Goal: Task Accomplishment & Management: Complete application form

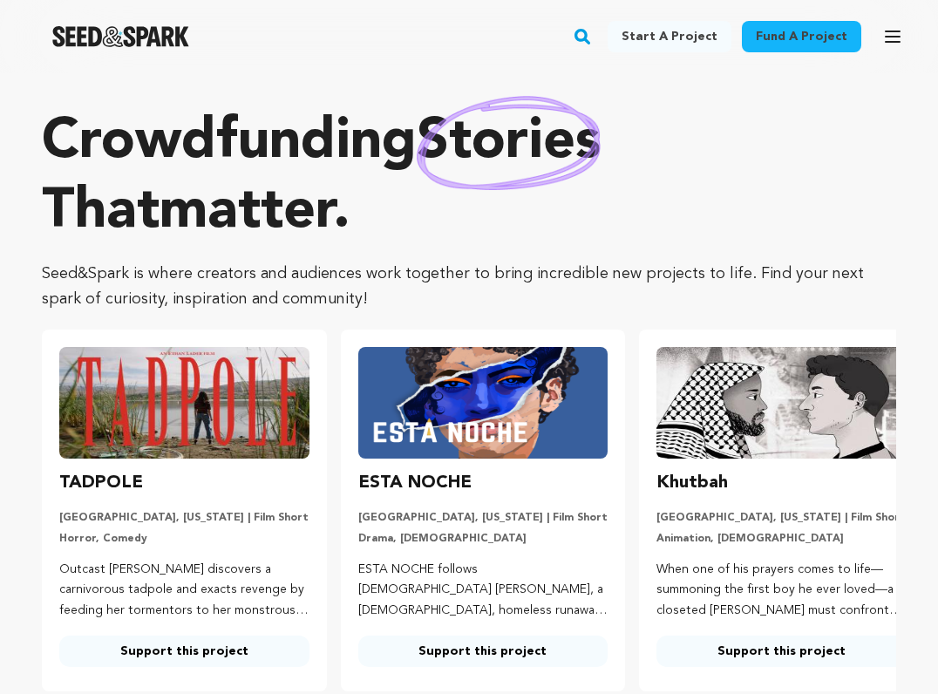
click at [891, 33] on icon "button" at bounding box center [892, 36] width 21 height 21
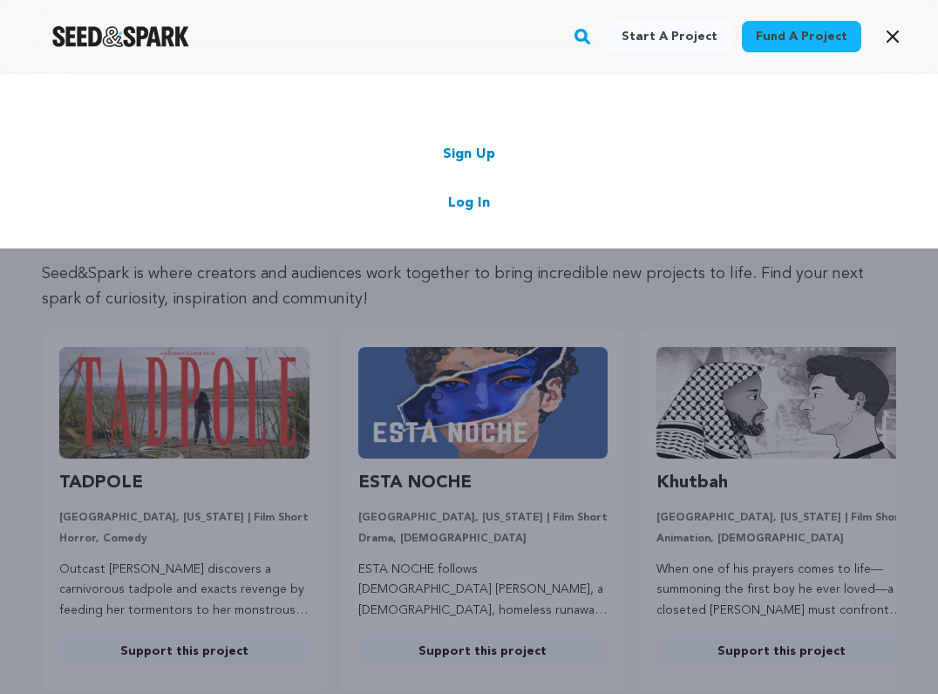
click at [464, 192] on div "Sign Up Log In" at bounding box center [468, 179] width 833 height 70
click at [465, 201] on link "Log In" at bounding box center [469, 203] width 42 height 21
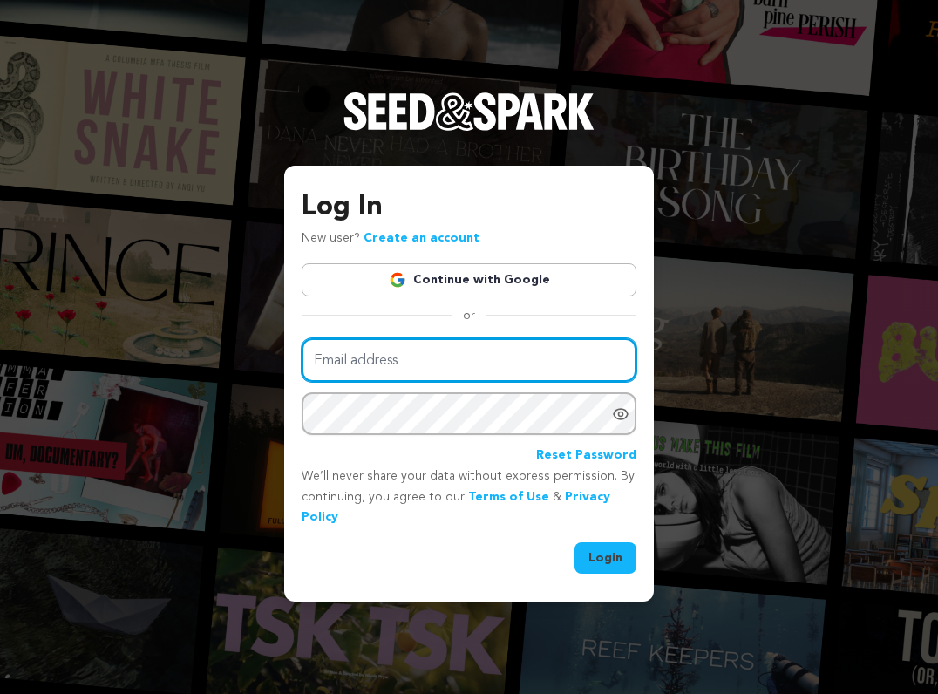
type input "4amorazor@gmail.com"
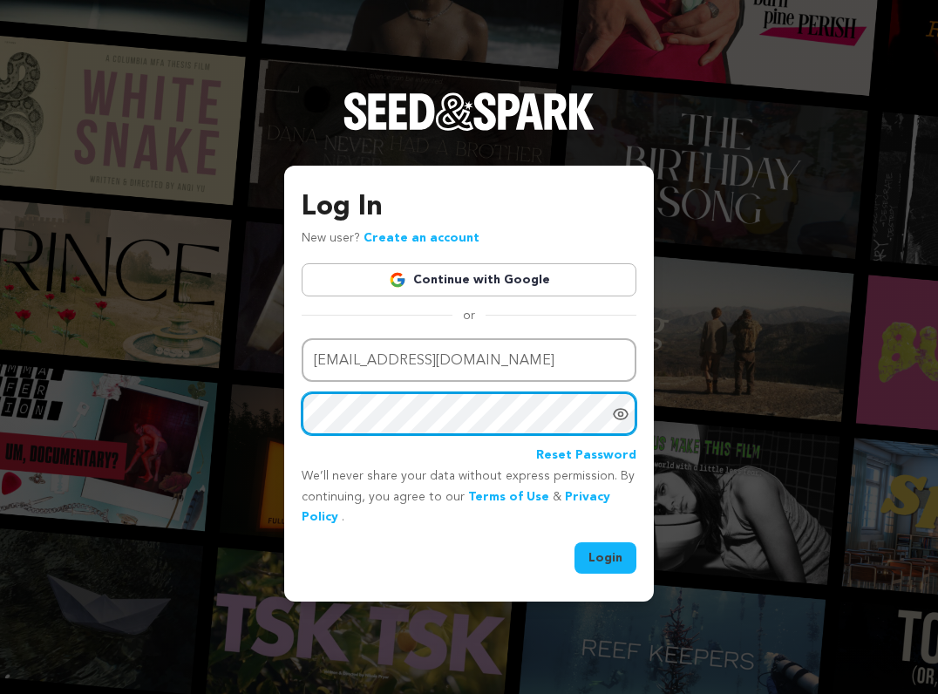
click at [606, 556] on button "Login" at bounding box center [605, 557] width 62 height 31
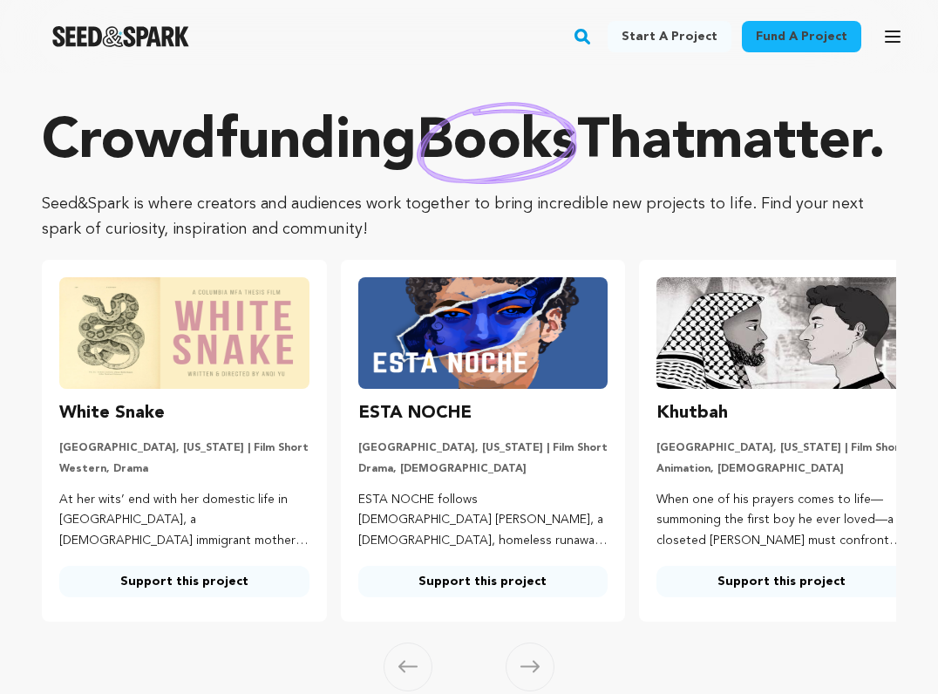
click at [894, 34] on icon "button" at bounding box center [892, 36] width 21 height 21
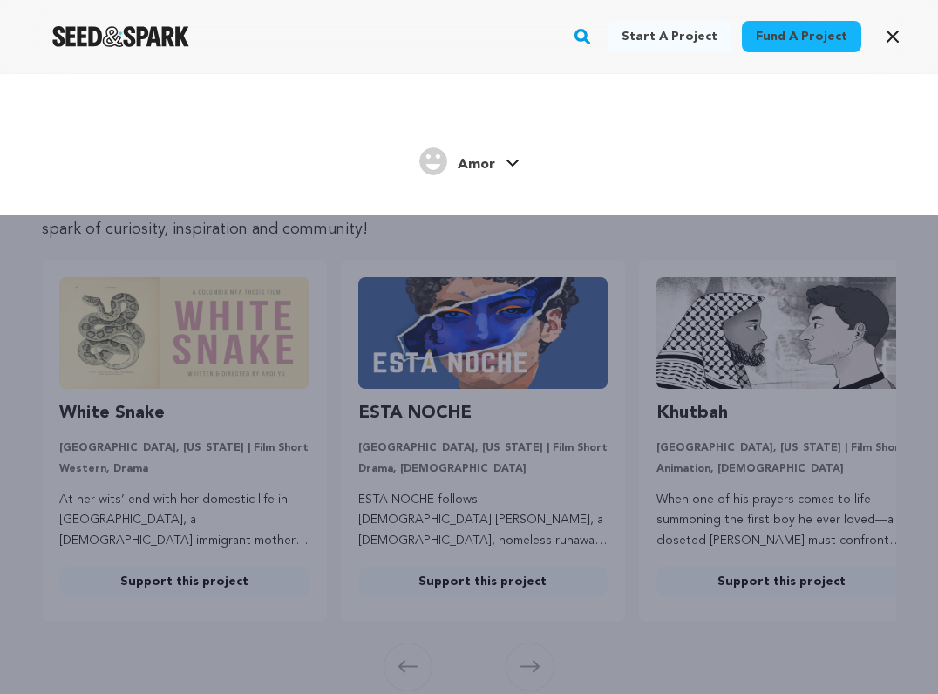
click at [465, 163] on span "Amor" at bounding box center [476, 165] width 37 height 14
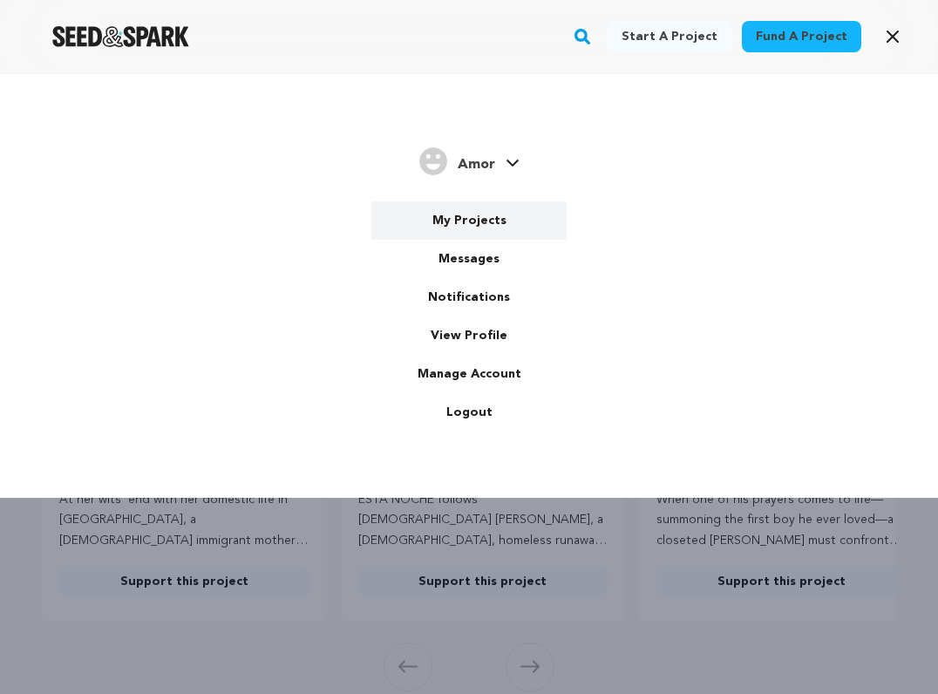
click at [476, 221] on link "My Projects" at bounding box center [468, 220] width 195 height 38
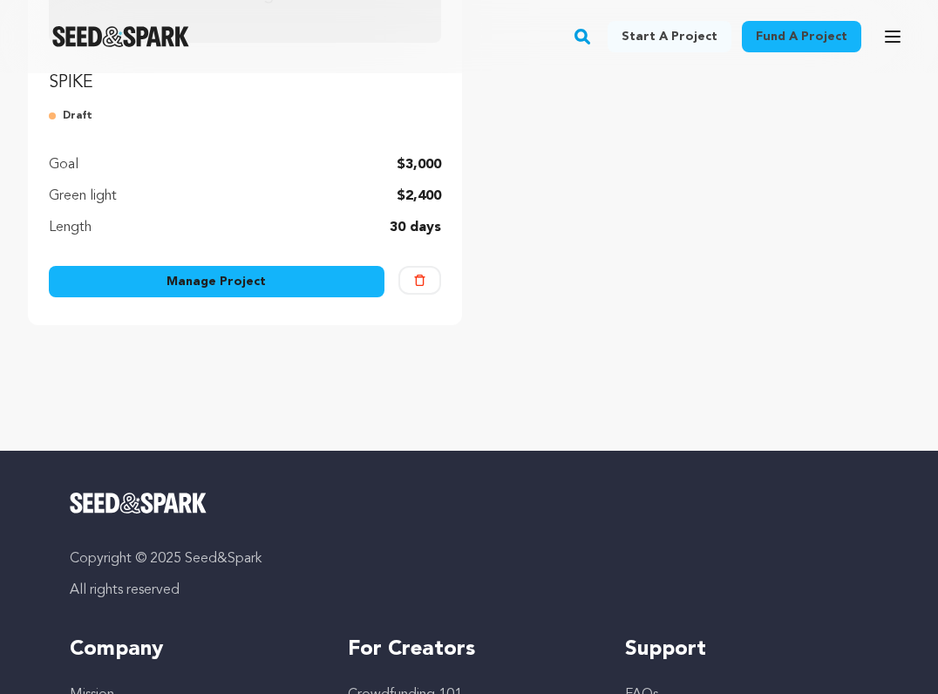
scroll to position [391, 0]
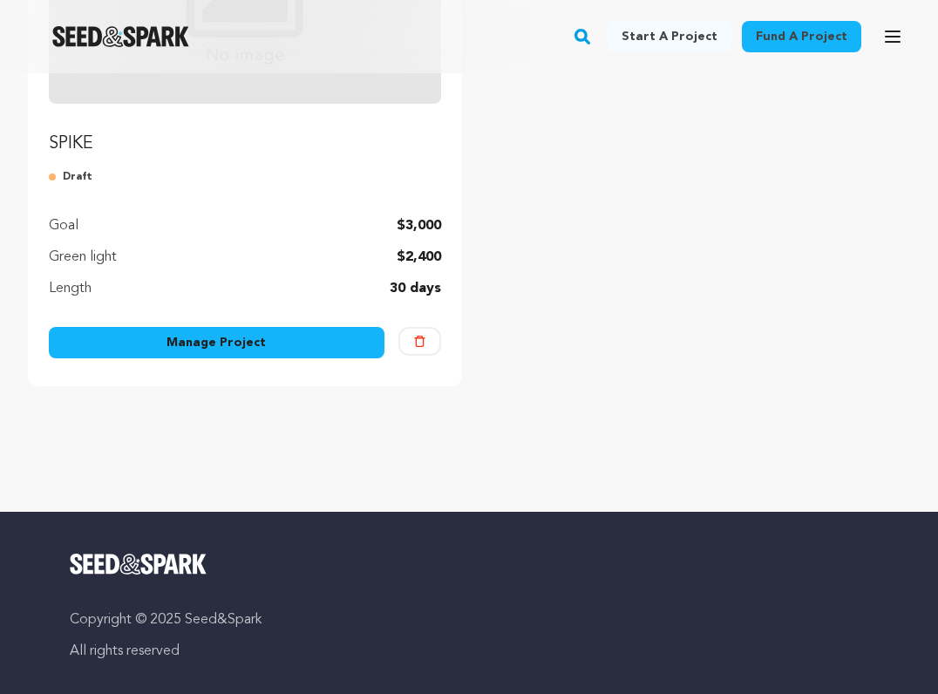
click at [65, 171] on p "Draft" at bounding box center [245, 177] width 392 height 14
click at [132, 340] on link "Manage Project" at bounding box center [217, 342] width 336 height 31
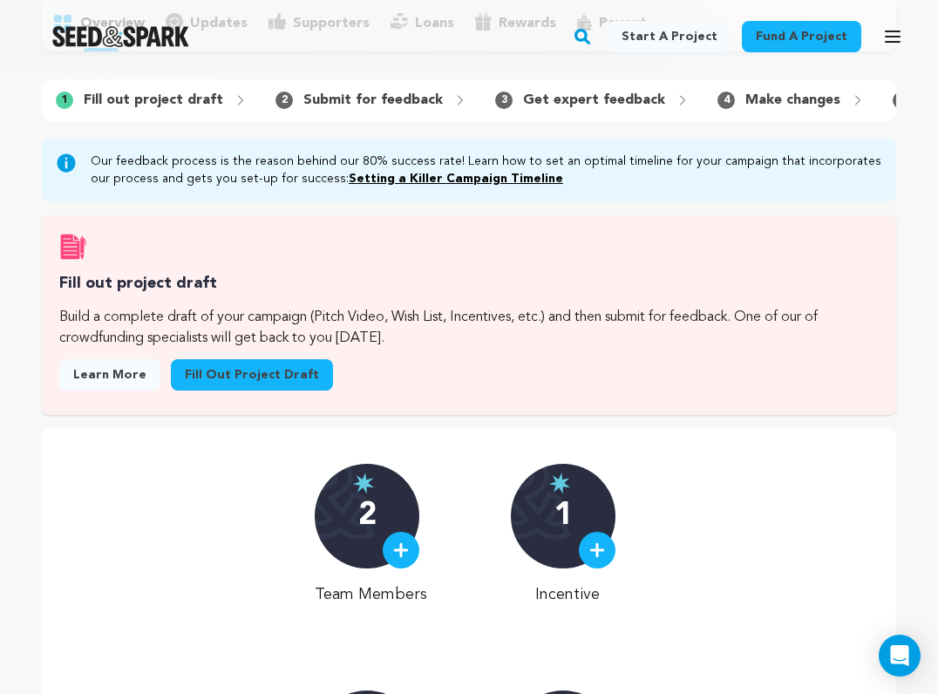
scroll to position [184, 0]
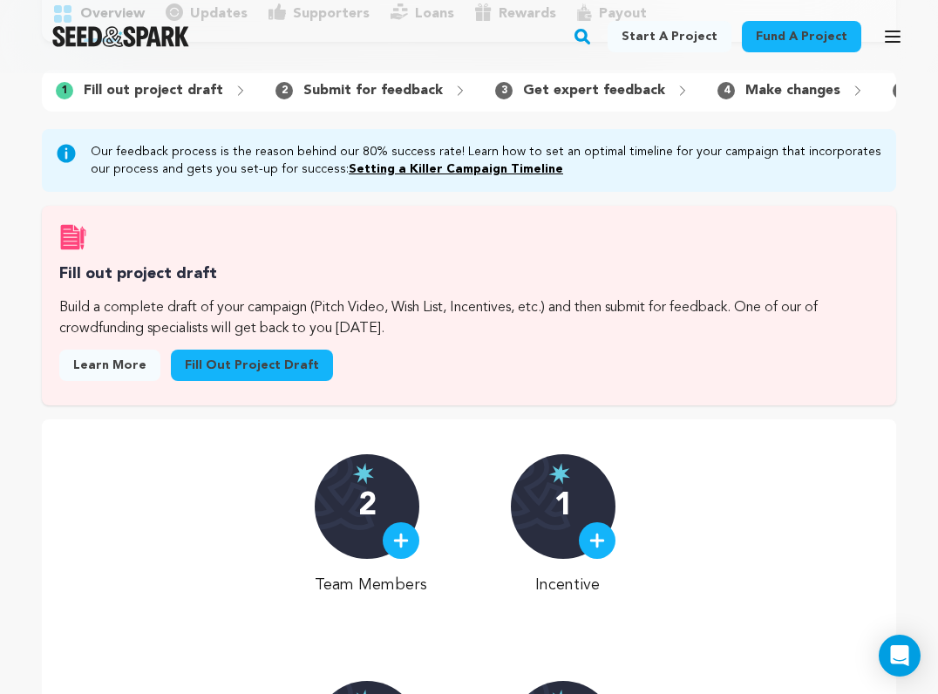
click at [228, 360] on link "Fill out project draft" at bounding box center [252, 364] width 162 height 31
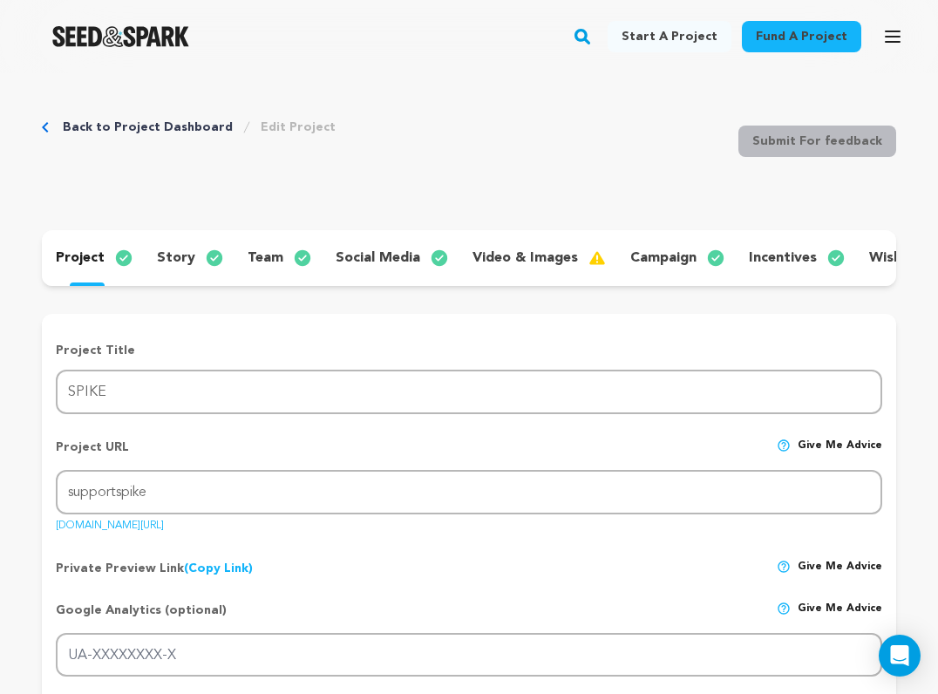
click at [510, 268] on p "video & images" at bounding box center [524, 258] width 105 height 21
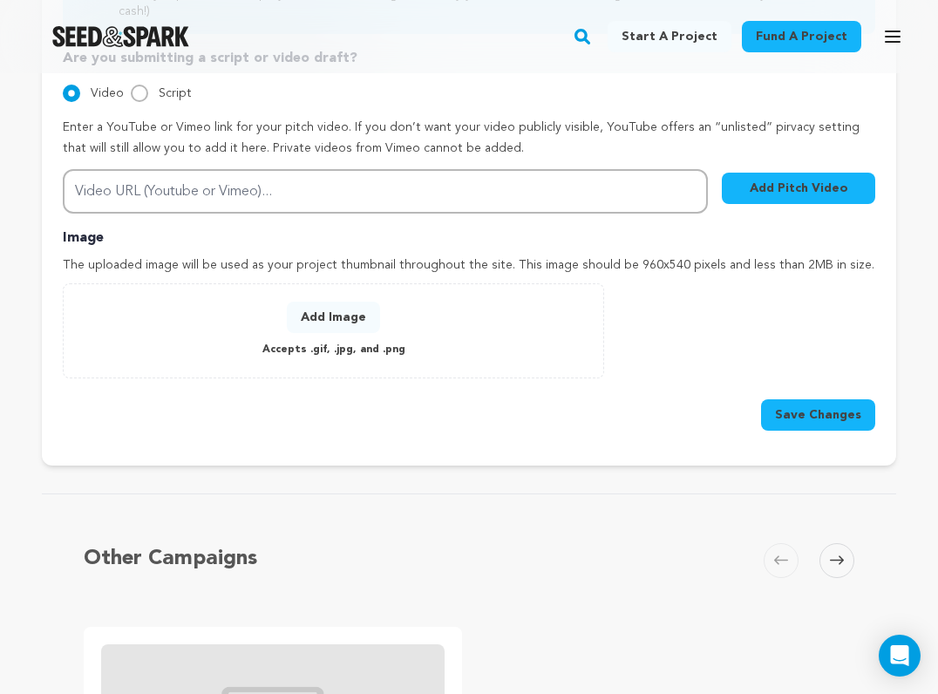
scroll to position [599, 0]
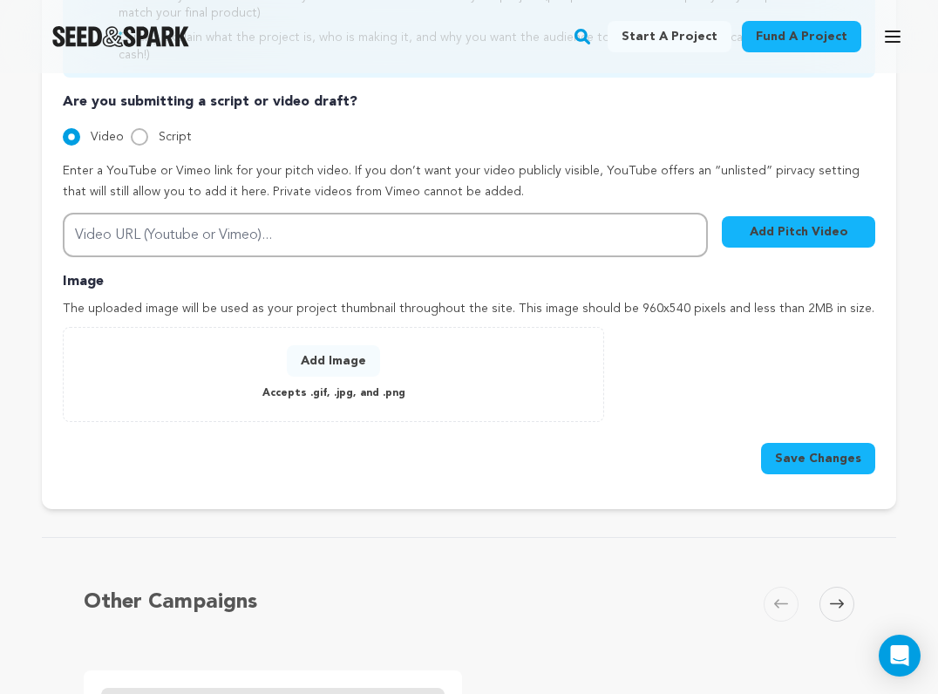
click at [324, 345] on button "Add Image" at bounding box center [333, 360] width 93 height 31
